Goal: Task Accomplishment & Management: Complete application form

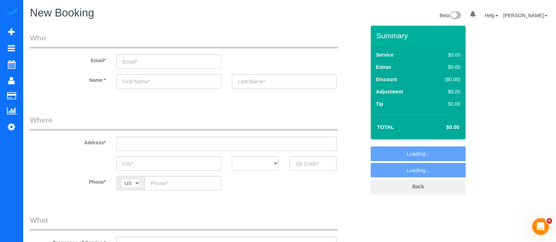
select select "object:3287"
click at [166, 84] on input "text" at bounding box center [168, 81] width 105 height 14
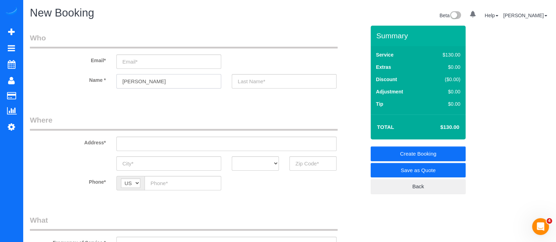
type input "Preston"
paste input "770 Barnett St NEAtlanta, GA 30306, USA"
click at [259, 149] on input "text" at bounding box center [226, 144] width 220 height 14
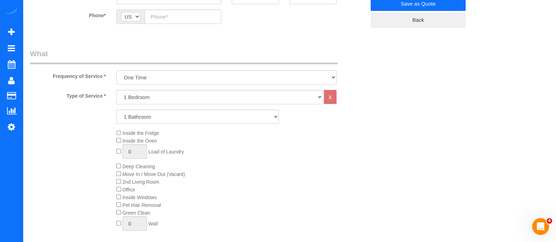
scroll to position [196, 0]
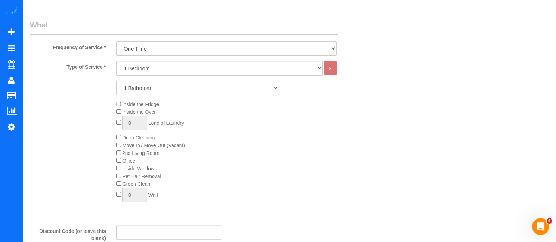
type input "770 Barnett St NEAtlanta, GA 30306, USA"
click at [153, 69] on select "1 Bedroom 2 Bedrooms 3 Bedrooms 4 Bedrooms 5 Bedrooms 6 Bedrooms" at bounding box center [219, 68] width 206 height 14
click at [116, 61] on select "1 Bedroom 2 Bedrooms 3 Bedrooms 4 Bedrooms 5 Bedrooms 6 Bedrooms" at bounding box center [219, 68] width 206 height 14
click at [143, 71] on select "1 Bedroom 2 Bedrooms 3 Bedrooms 4 Bedrooms 5 Bedrooms 6 Bedrooms" at bounding box center [219, 68] width 206 height 14
select select "2"
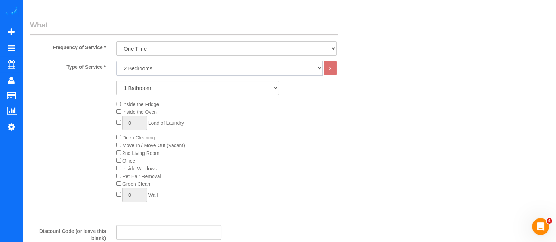
click at [116, 61] on select "1 Bedroom 2 Bedrooms 3 Bedrooms 4 Bedrooms 5 Bedrooms 6 Bedrooms" at bounding box center [219, 68] width 206 height 14
drag, startPoint x: 142, startPoint y: 75, endPoint x: 139, endPoint y: 90, distance: 15.4
click at [139, 90] on select "1 Bathroom 2 Bathrooms 3 Bathrooms 4 Bathrooms 5 Bathrooms 6 Bathrooms" at bounding box center [197, 88] width 163 height 14
select select "2"
click at [116, 81] on select "1 Bathroom 2 Bathrooms 3 Bathrooms 4 Bathrooms 5 Bathrooms 6 Bathrooms" at bounding box center [197, 88] width 163 height 14
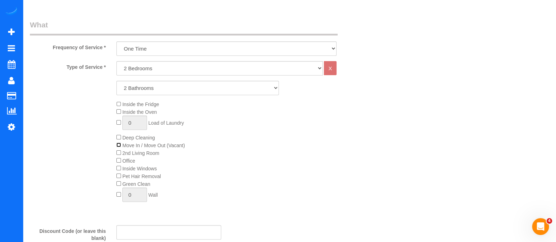
scroll to position [0, 0]
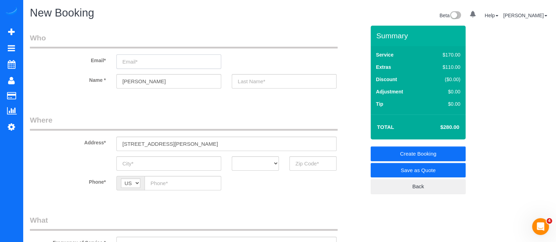
click at [145, 62] on input "email" at bounding box center [168, 62] width 105 height 14
type input "lprestonl@gmai.com"
click at [281, 77] on input "text" at bounding box center [284, 81] width 105 height 14
type input "l"
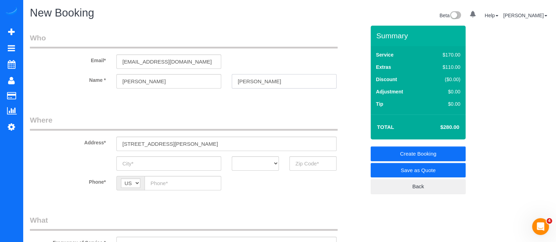
type input "Lewis"
click at [144, 165] on input "A" at bounding box center [168, 164] width 105 height 14
type input "Atlanta"
click at [266, 166] on select "AK AL AR AZ CA CO CT DC DE FL GA HI IA ID IL IN KS KY LA MA MD ME MI MN MO MS M…" at bounding box center [255, 164] width 47 height 14
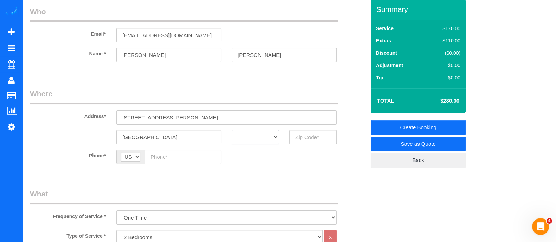
scroll to position [30, 0]
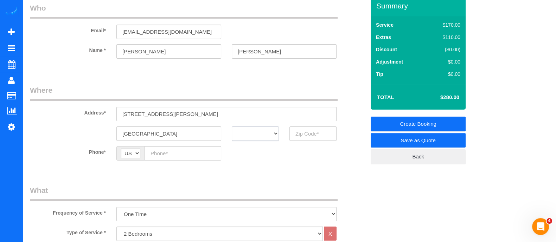
click at [259, 138] on select "AK AL AR AZ CA CO CT DC DE FL GA HI IA ID IL IN KS KY LA MA MD ME MI MN MO MS M…" at bounding box center [255, 134] width 47 height 14
select select "GA"
click at [232, 127] on select "AK AL AR AZ CA CO CT DC DE FL GA HI IA ID IL IN KS KY LA MA MD ME MI MN MO MS M…" at bounding box center [255, 134] width 47 height 14
click at [304, 138] on input "text" at bounding box center [313, 134] width 47 height 14
type input "30306"
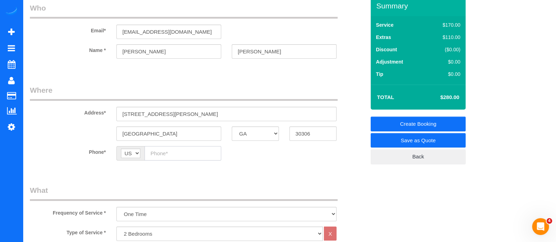
paste input "(720) 982-3148"
type input "(720) 982-3148"
click at [195, 154] on input "(720) 982-3148" at bounding box center [183, 153] width 77 height 14
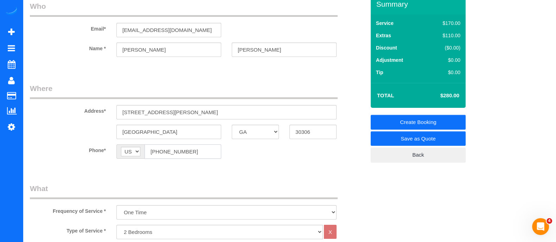
scroll to position [29, 0]
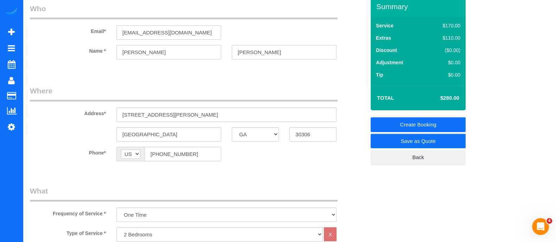
drag, startPoint x: 196, startPoint y: 152, endPoint x: 133, endPoint y: 159, distance: 63.0
click at [133, 159] on div "AF AL DZ AD AO AI AQ AG AR AM AW AU AT AZ BS BH BD BB BY BE BZ BJ BM BT BO BA B…" at bounding box center [168, 154] width 105 height 14
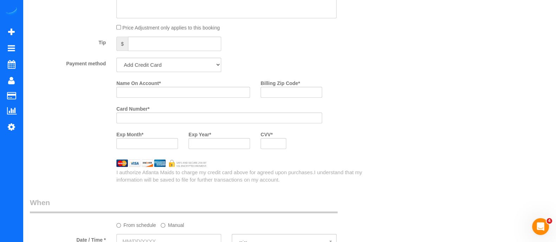
scroll to position [490, 0]
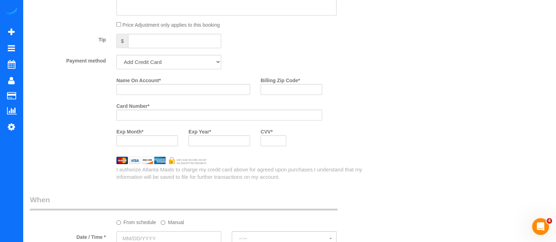
type input "(662) 242-1574"
click at [233, 89] on input "Name On Account *" at bounding box center [183, 89] width 134 height 11
type input "Preston Lewis"
click at [297, 90] on input "Billing Zip Code *" at bounding box center [292, 89] width 62 height 11
type input "30309"
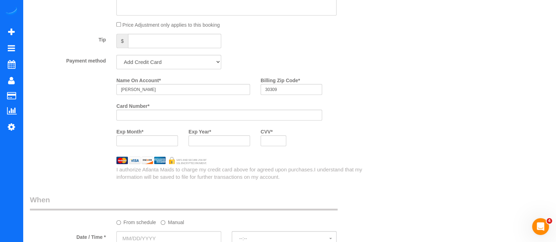
click at [159, 138] on div at bounding box center [147, 140] width 62 height 11
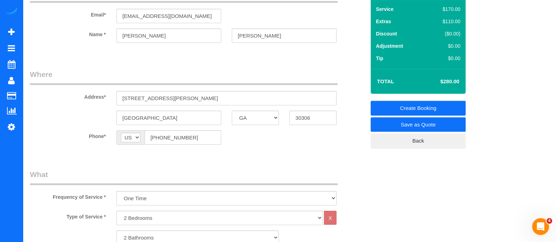
scroll to position [0, 0]
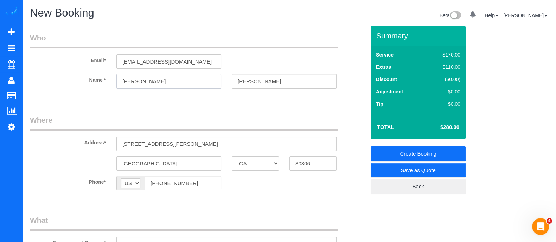
click at [161, 87] on input "Preston" at bounding box center [168, 81] width 105 height 14
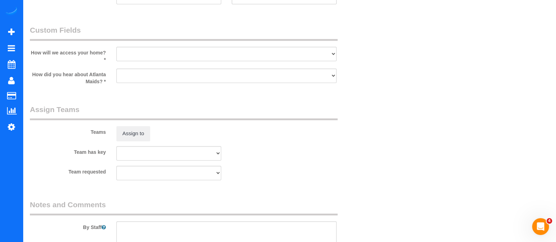
scroll to position [758, 0]
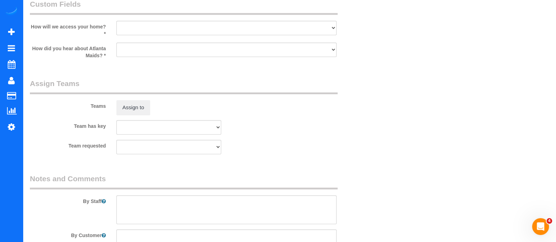
type input "Preston/Ashley"
drag, startPoint x: 221, startPoint y: 29, endPoint x: 165, endPoint y: 76, distance: 72.9
select select "number:3"
click at [116, 24] on select "I will leave a key I will provide an access code Someone will be home Go to apa…" at bounding box center [226, 28] width 220 height 14
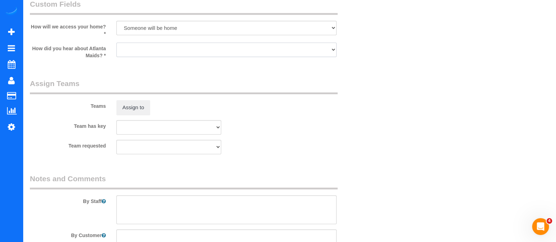
drag, startPoint x: 155, startPoint y: 56, endPoint x: 145, endPoint y: 74, distance: 20.0
select select "number:6"
click at [116, 45] on select "Google Yelp From a friend Social media Other" at bounding box center [226, 50] width 220 height 14
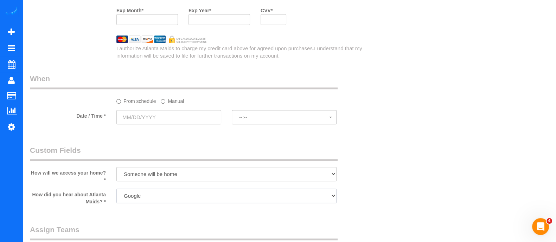
scroll to position [600, 0]
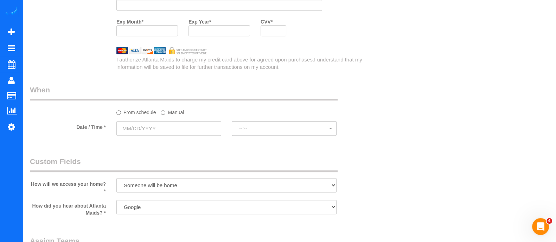
click at [172, 112] on label "Manual" at bounding box center [172, 111] width 23 height 9
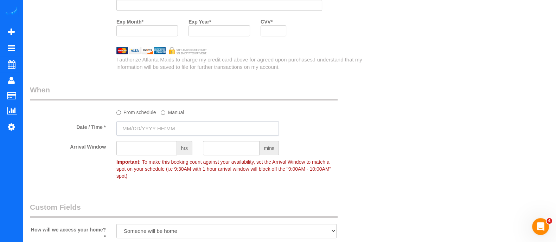
click at [170, 130] on input "text" at bounding box center [197, 128] width 163 height 14
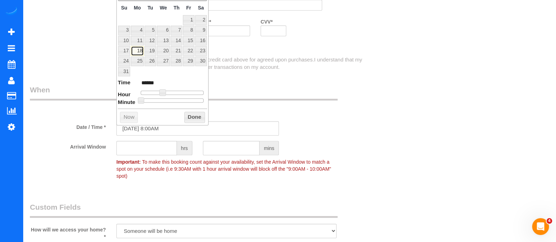
click at [139, 47] on link "18" at bounding box center [137, 50] width 13 height 9
type input "08/18/2025 9:00AM"
type input "******"
type input "08/18/2025 10:00AM"
type input "*******"
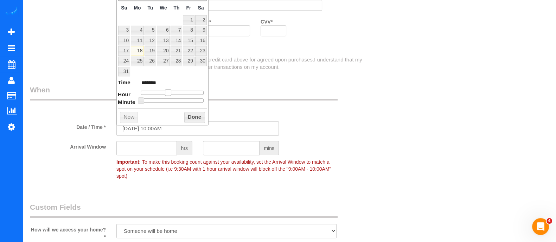
type input "08/18/2025 11:00AM"
type input "*******"
type input "08/18/2025 12:00PM"
type input "*******"
type input "08/18/2025 11:00AM"
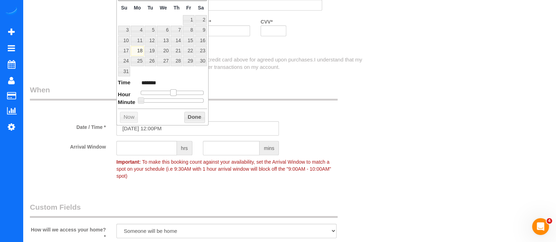
type input "*******"
type input "08/18/2025 12:00PM"
type input "*******"
type input "08/18/2025 1:00PM"
type input "******"
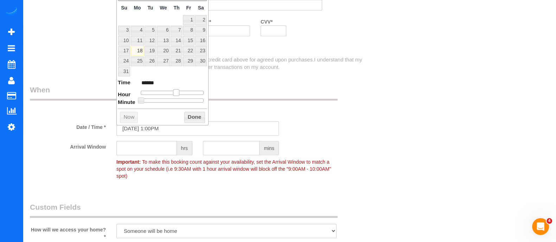
type input "08/18/2025 2:00PM"
type input "******"
type input "08/18/2025 1:00PM"
type input "******"
drag, startPoint x: 161, startPoint y: 93, endPoint x: 174, endPoint y: 93, distance: 13.0
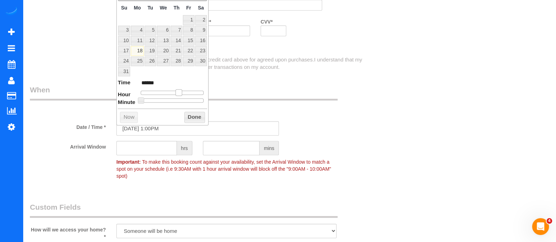
click at [176, 93] on span at bounding box center [179, 92] width 6 height 6
type input "08/18/2025 2:00PM"
type input "******"
click at [178, 89] on span at bounding box center [179, 92] width 6 height 6
click at [194, 116] on button "Done" at bounding box center [194, 117] width 21 height 11
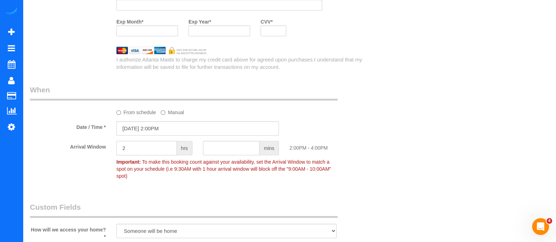
click at [151, 153] on input "2" at bounding box center [146, 148] width 61 height 14
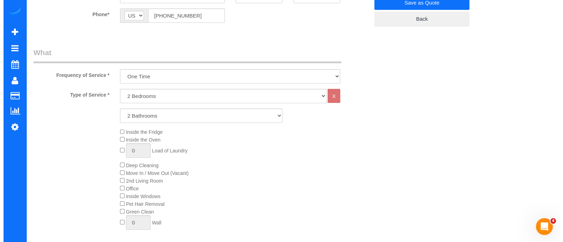
scroll to position [0, 0]
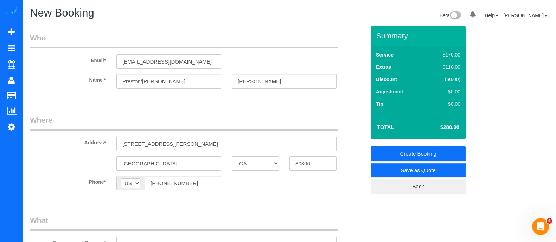
type input "2"
click at [392, 152] on link "Create Booking" at bounding box center [418, 154] width 95 height 15
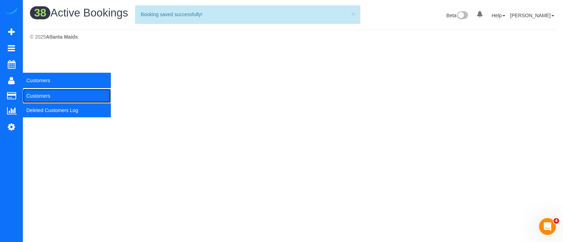
click at [45, 93] on link "Customers" at bounding box center [67, 96] width 88 height 14
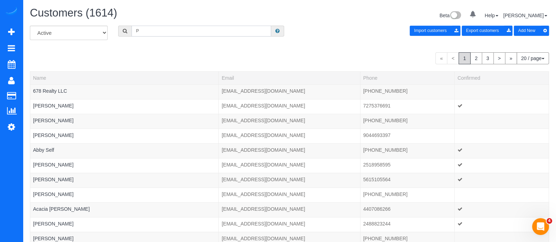
click at [165, 30] on input "P" at bounding box center [202, 31] width 140 height 11
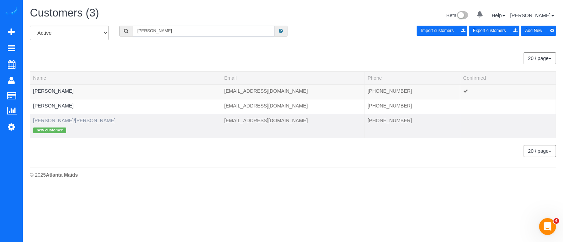
type input "Preston"
click at [58, 122] on link "Preston/Ashley Lewis" at bounding box center [74, 121] width 82 height 6
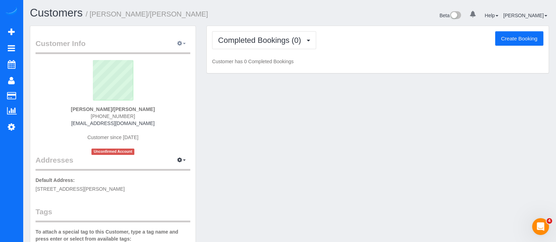
click at [185, 43] on span "button" at bounding box center [184, 43] width 3 height 1
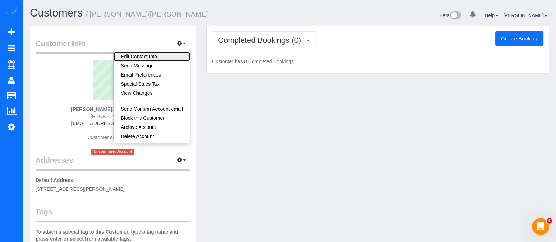
click at [152, 59] on link "Edit Contact Info" at bounding box center [152, 56] width 76 height 9
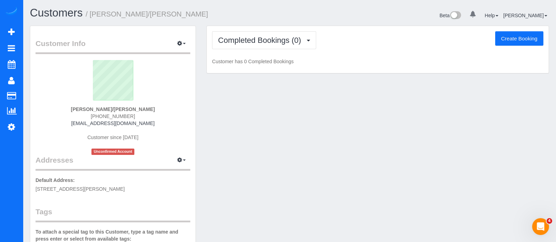
select select "GA"
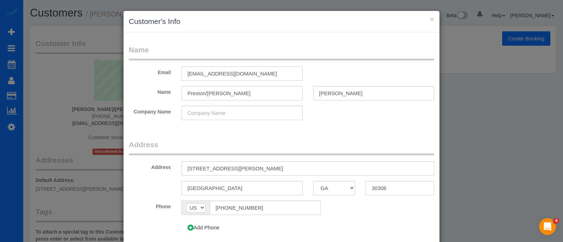
click at [220, 75] on input "lprestonl@gmai.com" at bounding box center [242, 73] width 121 height 14
type input "lprestonl@gmail.com"
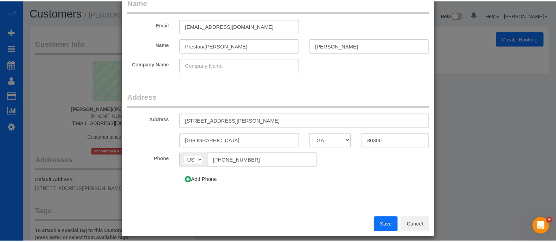
scroll to position [53, 0]
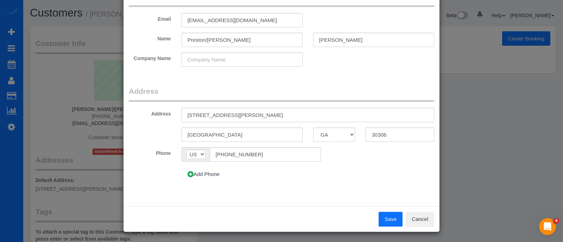
click at [381, 214] on button "Save" at bounding box center [391, 219] width 24 height 15
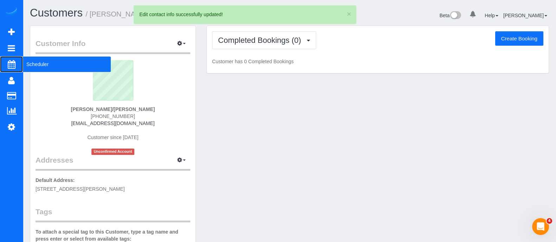
click at [40, 68] on span "Scheduler" at bounding box center [67, 64] width 88 height 16
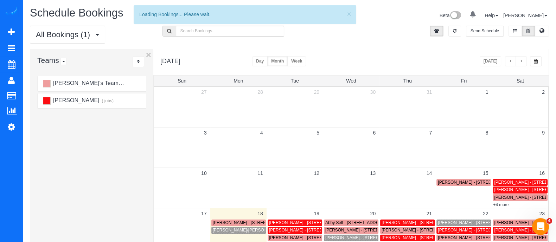
scroll to position [84, 0]
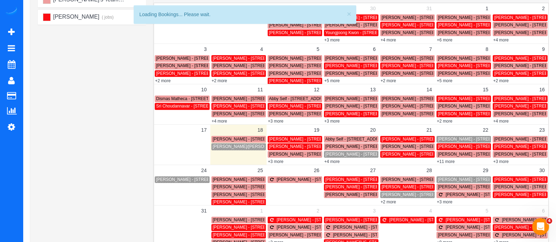
click at [228, 145] on span "Preston/Ashley Lewis - 770 Barnett St Neatlanta, Ga 30306, Usa, Atlanta, GA 303…" at bounding box center [288, 146] width 150 height 5
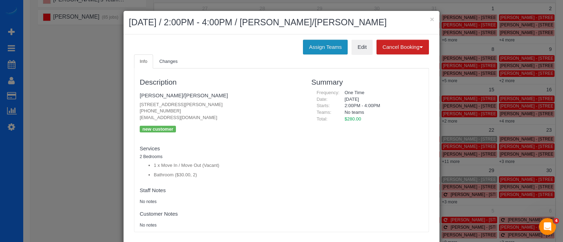
click at [330, 46] on button "Assign Teams" at bounding box center [325, 47] width 45 height 15
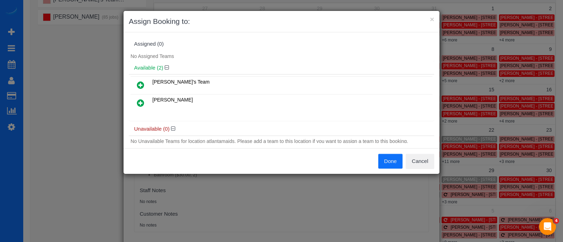
click at [141, 100] on icon at bounding box center [140, 103] width 7 height 8
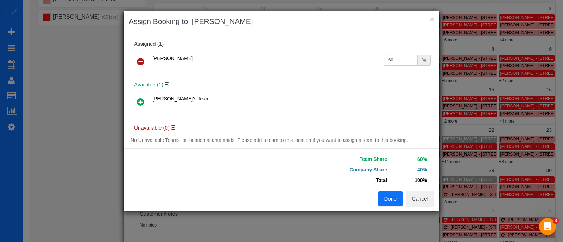
click at [388, 195] on button "Done" at bounding box center [390, 199] width 25 height 15
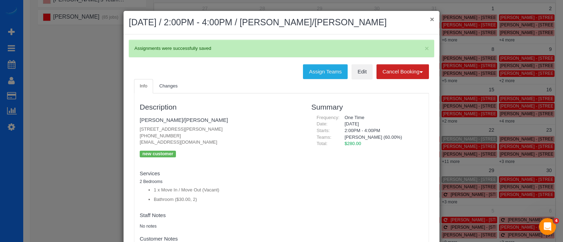
click at [430, 20] on button "×" at bounding box center [432, 18] width 4 height 7
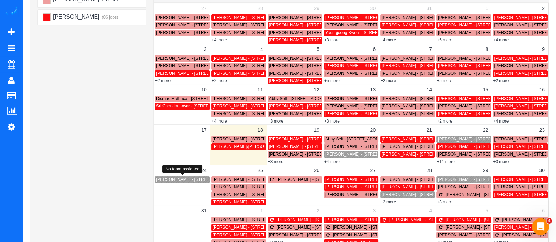
click at [177, 177] on span "Ally Brooks - 1634 Ponce De Leon Ave Ne, Unit #303, Atlanta, GA 30307" at bounding box center [230, 179] width 148 height 5
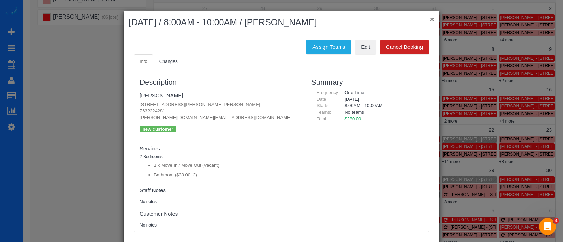
click at [430, 19] on button "×" at bounding box center [432, 18] width 4 height 7
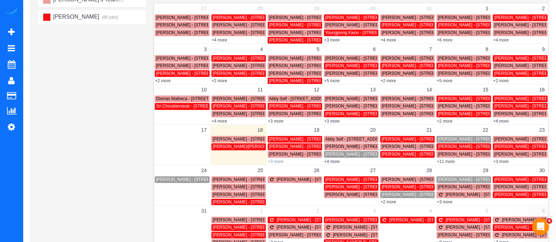
click at [279, 159] on link "+3 more" at bounding box center [275, 161] width 15 height 5
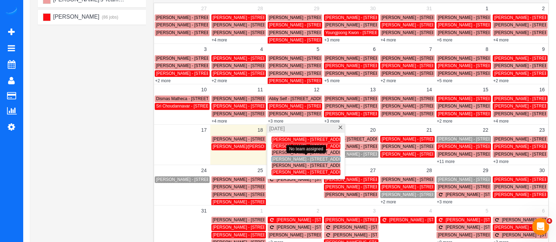
click at [281, 161] on span "Jordan Ainslie - 3650 Ashford Dunwoody Road Ne, 223, 223, Brookhaven, GA 30319" at bounding box center [312, 159] width 80 height 5
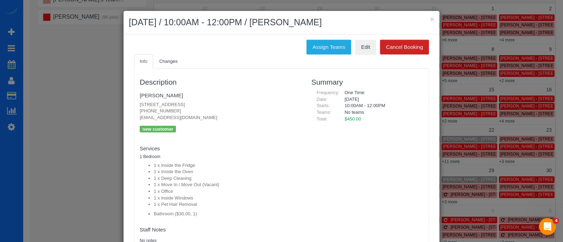
drag, startPoint x: 172, startPoint y: 110, endPoint x: 134, endPoint y: 110, distance: 38.7
click at [134, 110] on div "Description Jordan Ainslie 3650 Ashford Dunwoody Road Ne, 223, 223, Brookhaven,…" at bounding box center [220, 184] width 172 height 224
copy p "(770) 757-7864"
click at [430, 18] on button "×" at bounding box center [432, 18] width 4 height 7
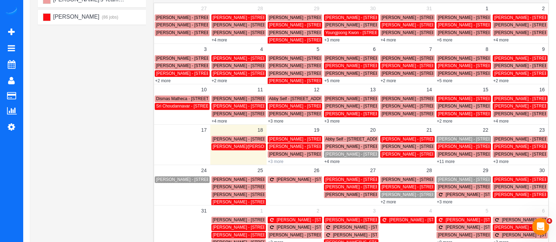
click at [276, 159] on link "+3 more" at bounding box center [275, 161] width 15 height 5
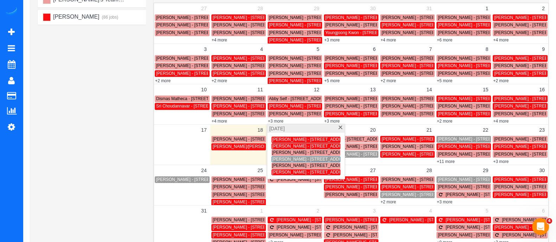
click at [280, 160] on span "Jordan Ainslie - 3650 Ashford Dunwoody Road Ne, 223, 223, Brookhaven, GA 30319" at bounding box center [312, 159] width 80 height 5
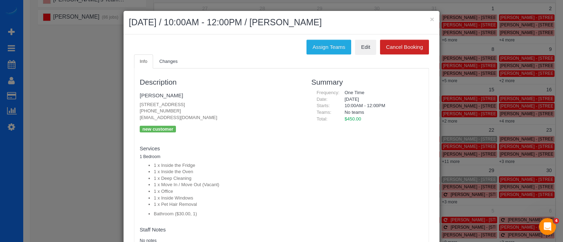
click at [364, 55] on ul "Info Changes" at bounding box center [281, 62] width 295 height 14
click at [362, 51] on link "Edit" at bounding box center [365, 47] width 21 height 15
click at [433, 20] on div "× August 19, 2025 / 10:00AM - 12:00PM / Jordan Ainslie" at bounding box center [281, 23] width 316 height 24
click at [430, 17] on button "×" at bounding box center [432, 18] width 4 height 7
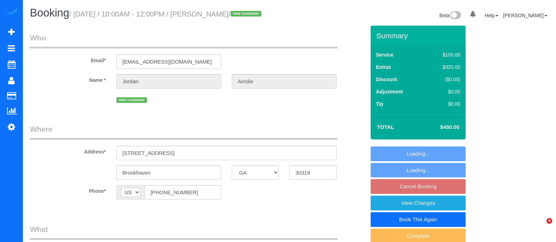
select select "GA"
select select "number:2"
select select "number:8"
select select "string:fspay-5e52d031-9cec-47af-aa71-f3a4a64f9424"
select select "object:697"
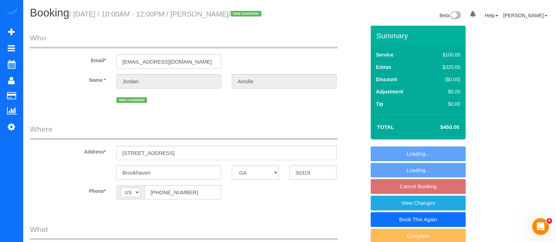
select select "spot2"
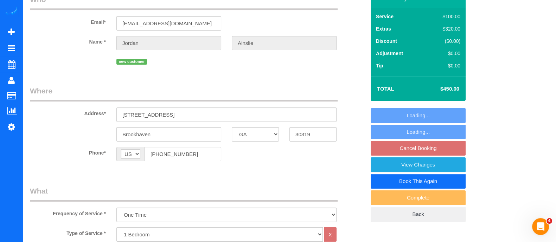
select select "object:794"
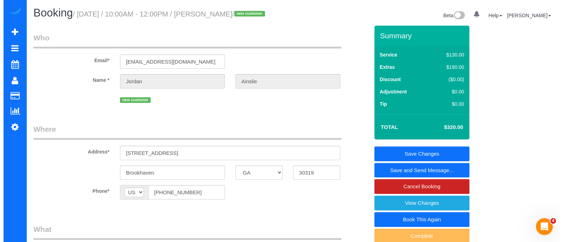
scroll to position [19, 0]
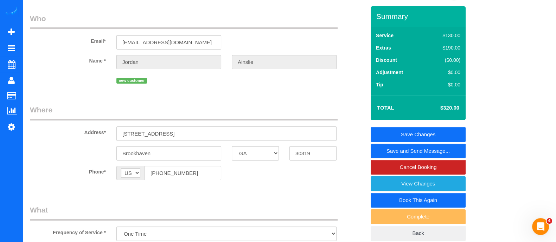
click at [423, 150] on link "Save and Send Message..." at bounding box center [418, 151] width 95 height 15
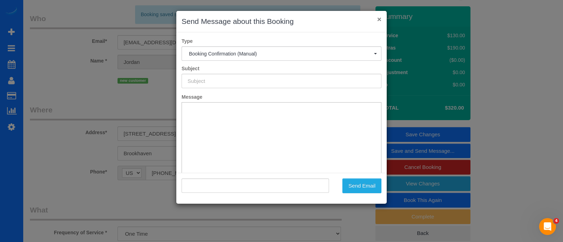
type input "Booking Confirmed!"
type input ""Jordan Ainslie" <jordanainslie9@gmail.com>"
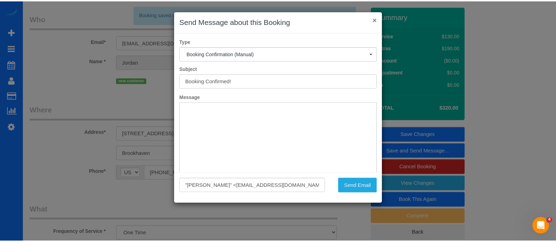
scroll to position [0, 0]
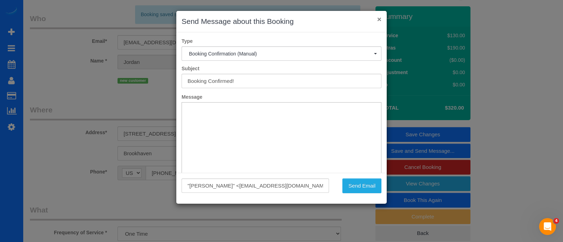
click at [378, 18] on button "×" at bounding box center [379, 18] width 4 height 7
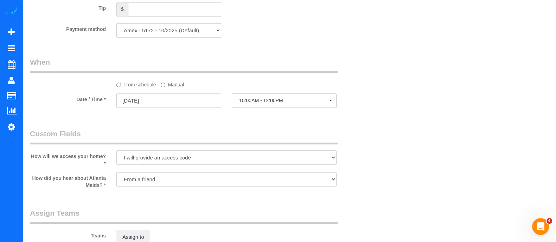
scroll to position [545, 0]
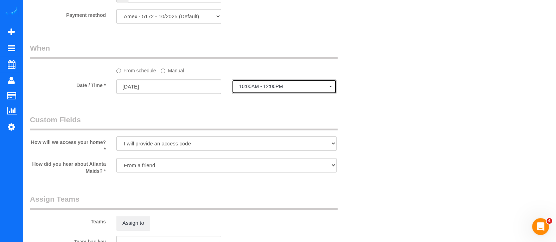
click at [279, 89] on span "10:00AM - 12:00PM" at bounding box center [284, 87] width 90 height 6
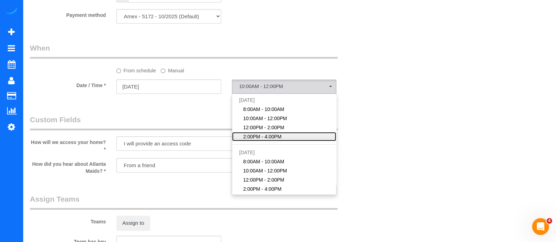
click at [259, 136] on span "2:00PM - 4:00PM" at bounding box center [262, 136] width 38 height 7
select select "spot4"
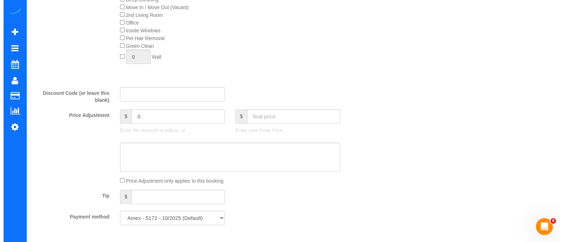
scroll to position [0, 0]
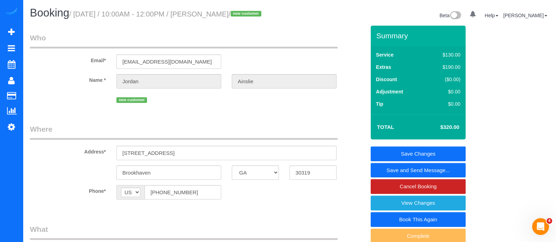
click at [414, 170] on link "Save and Send Message..." at bounding box center [418, 170] width 95 height 15
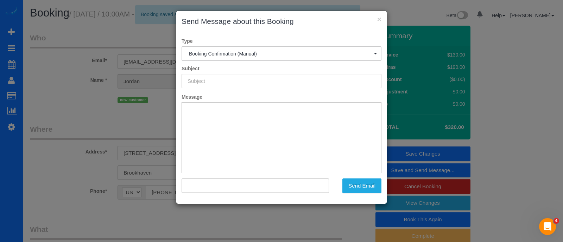
type input "Booking Confirmed!"
type input ""Jordan Ainslie" <jordanainslie9@gmail.com>"
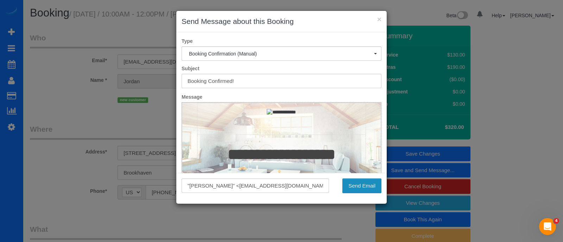
click at [371, 182] on button "Send Email" at bounding box center [361, 186] width 39 height 15
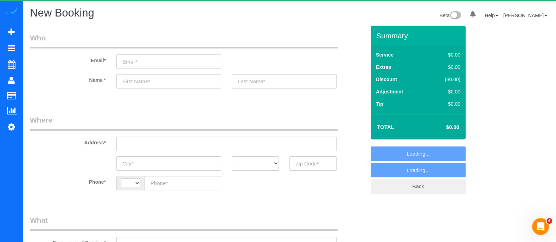
select select "object:1274"
select select "string:US"
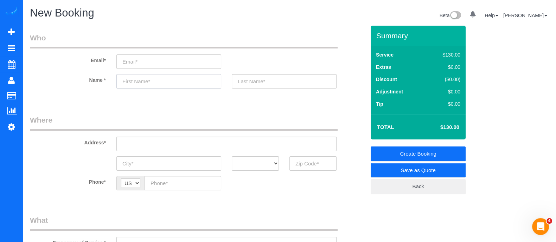
click at [143, 80] on input "text" at bounding box center [168, 81] width 105 height 14
type input "Sruthi"
click at [299, 163] on input "text" at bounding box center [313, 164] width 47 height 14
click at [303, 163] on input "30005" at bounding box center [313, 164] width 47 height 14
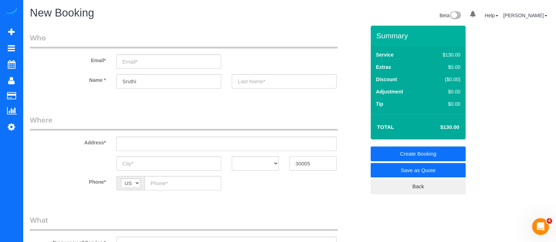
type input "30005"
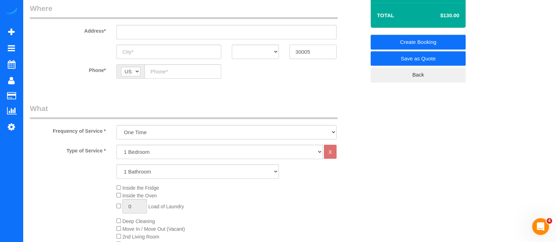
scroll to position [116, 0]
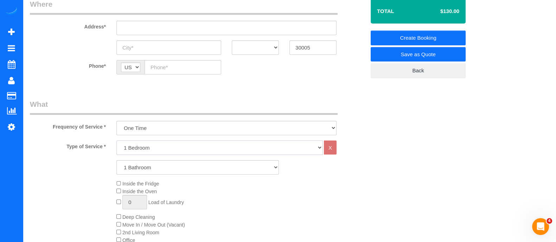
click at [236, 148] on select "1 Bedroom 2 Bedrooms 3 Bedrooms 4 Bedrooms 5 Bedrooms 6 Bedrooms" at bounding box center [219, 148] width 206 height 14
select select "5"
click at [116, 141] on select "1 Bedroom 2 Bedrooms 3 Bedrooms 4 Bedrooms 5 Bedrooms 6 Bedrooms" at bounding box center [219, 148] width 206 height 14
click at [160, 164] on select "1 Bathroom 2 Bathrooms 3 Bathrooms 4 Bathrooms 5 Bathrooms 6 Bathrooms" at bounding box center [197, 167] width 163 height 14
select select "5"
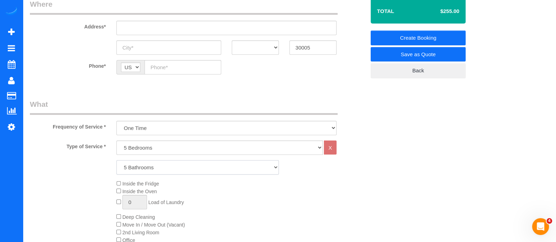
click at [116, 160] on select "1 Bathroom 2 Bathrooms 3 Bathrooms 4 Bathrooms 5 Bathrooms 6 Bathrooms" at bounding box center [197, 167] width 163 height 14
click at [179, 153] on select "1 Bedroom 2 Bedrooms 3 Bedrooms 4 Bedrooms 5 Bedrooms 6 Bedrooms" at bounding box center [219, 148] width 206 height 14
click at [101, 163] on div "1 Bathroom 2 Bathrooms 3 Bathrooms 4 Bathrooms 5 Bathrooms 6 Bathrooms" at bounding box center [198, 167] width 346 height 14
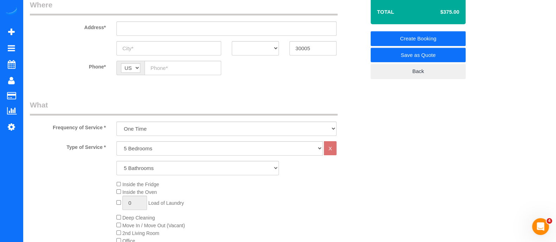
scroll to position [196, 0]
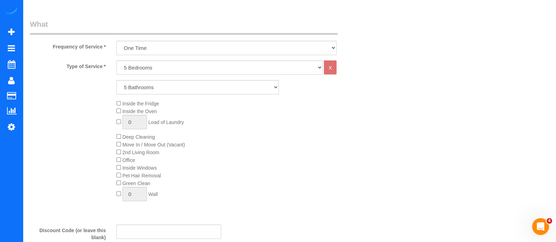
click at [118, 141] on div "Inside the Fridge Inside the Oven 0 Load of Laundry Deep Cleaning Move In / Mov…" at bounding box center [241, 153] width 260 height 106
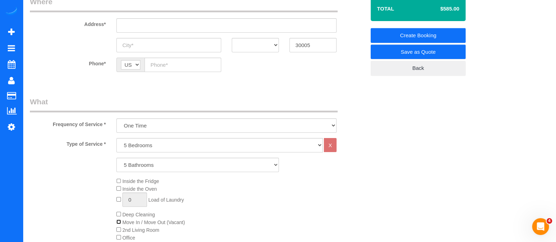
scroll to position [114, 0]
